Goal: Navigation & Orientation: Find specific page/section

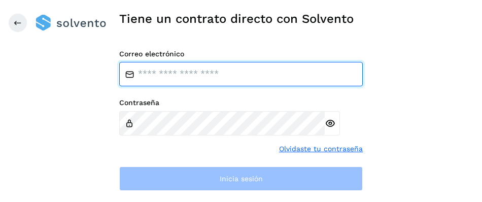
click at [119, 86] on input "email" at bounding box center [241, 74] width 244 height 24
type input "**********"
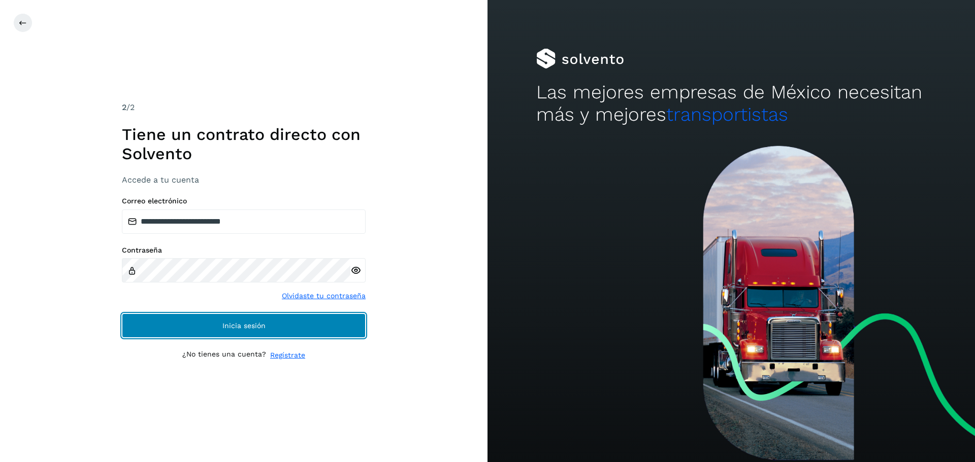
click at [179, 202] on button "Inicia sesión" at bounding box center [244, 326] width 244 height 24
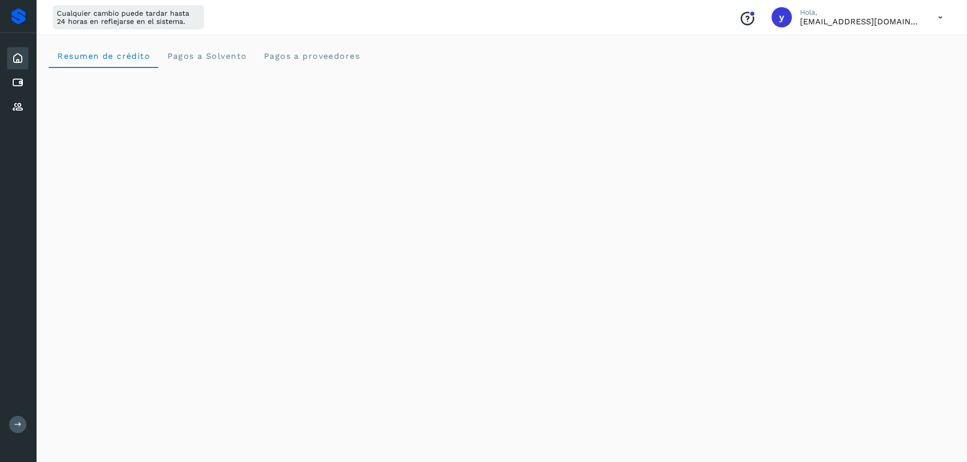
scroll to position [152, 0]
click at [16, 202] on icon at bounding box center [18, 425] width 8 height 8
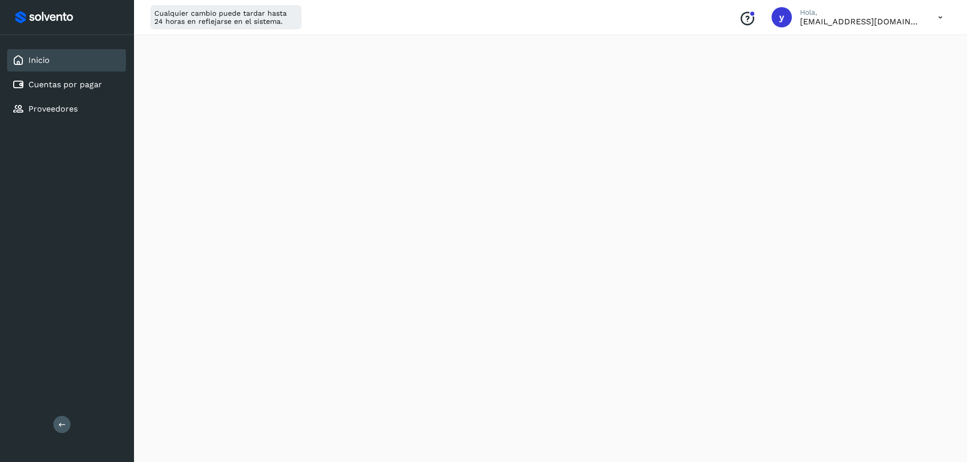
scroll to position [0, 0]
click at [54, 202] on button at bounding box center [61, 424] width 17 height 17
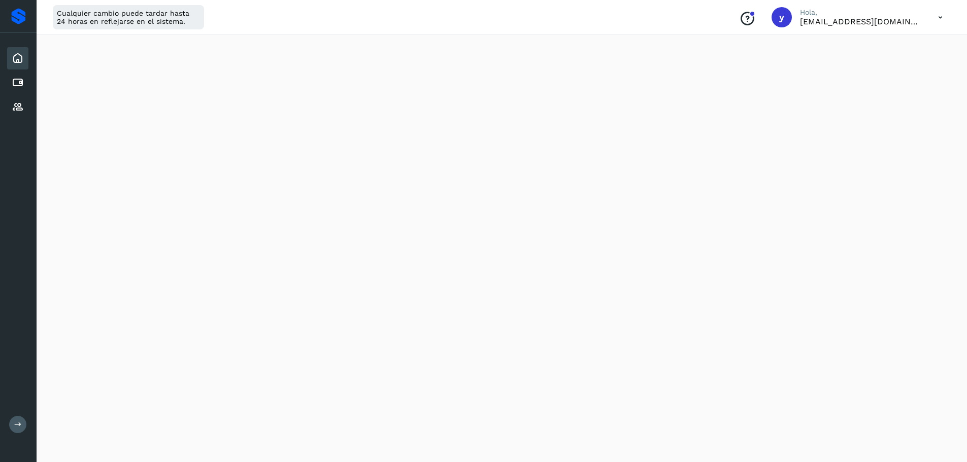
scroll to position [203, 0]
click at [20, 202] on icon at bounding box center [18, 425] width 8 height 8
